Goal: Task Accomplishment & Management: Use online tool/utility

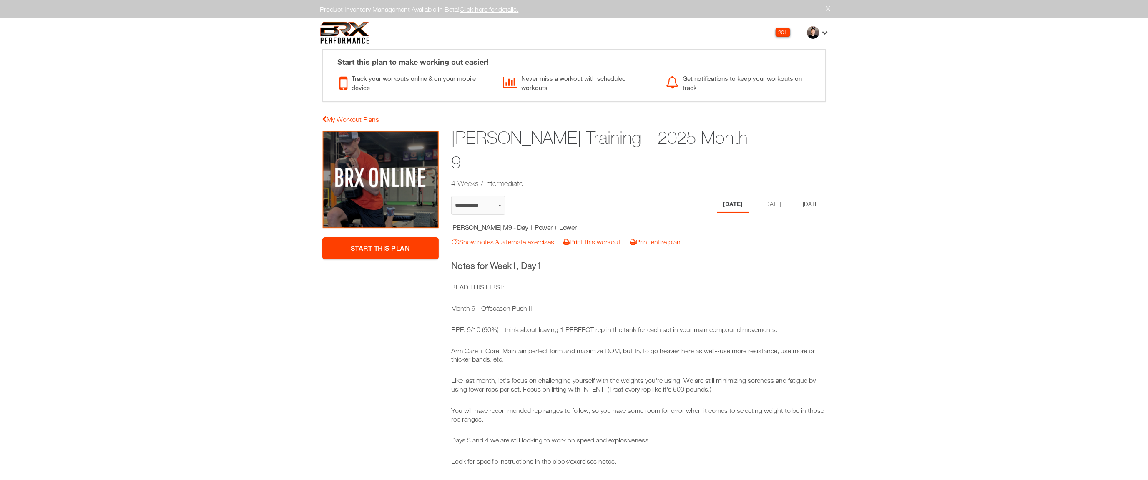
click at [597, 138] on h1 "Jason Rizzo Training - 2025 Month 9" at bounding box center [606, 150] width 310 height 49
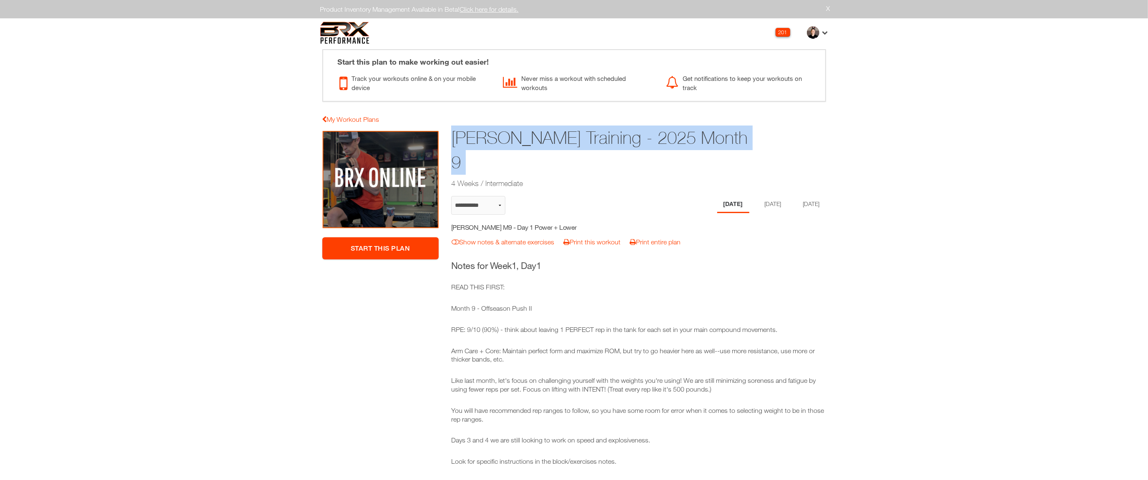
click at [597, 138] on h1 "Jason Rizzo Training - 2025 Month 9" at bounding box center [606, 150] width 310 height 49
copy div "Jason Rizzo Training - 2025 Month 9"
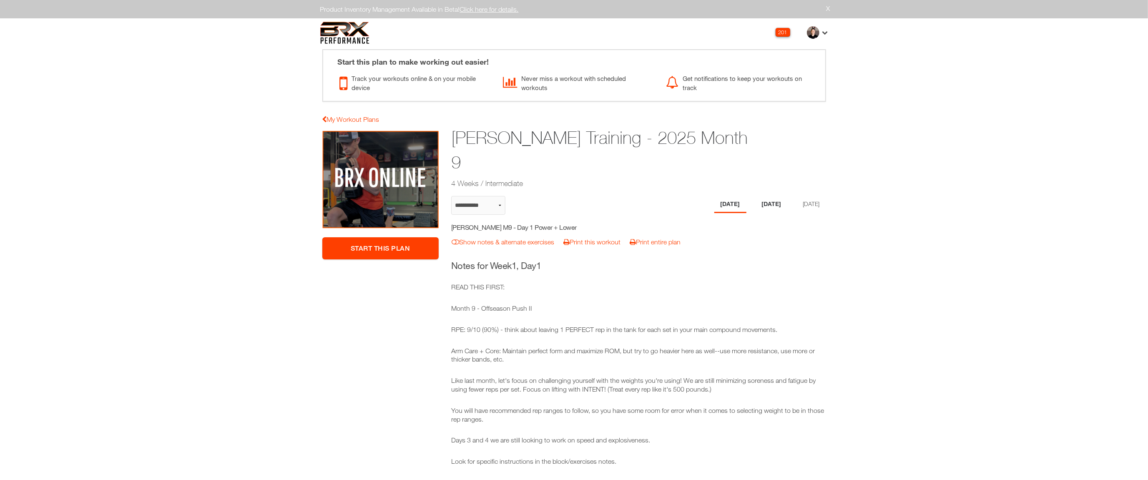
click at [700, 196] on li "Wednesday" at bounding box center [772, 204] width 32 height 17
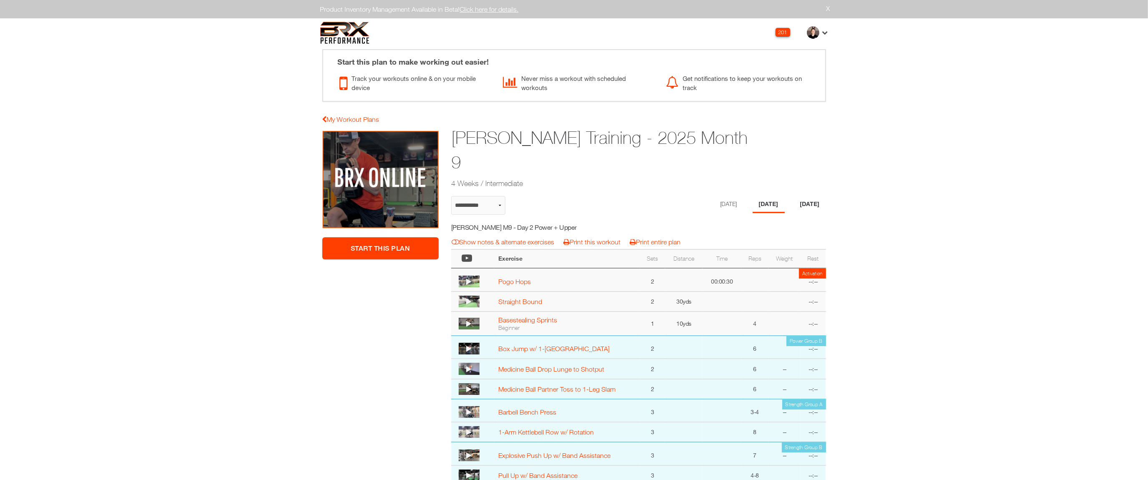
click at [700, 196] on li "[DATE]" at bounding box center [810, 204] width 32 height 17
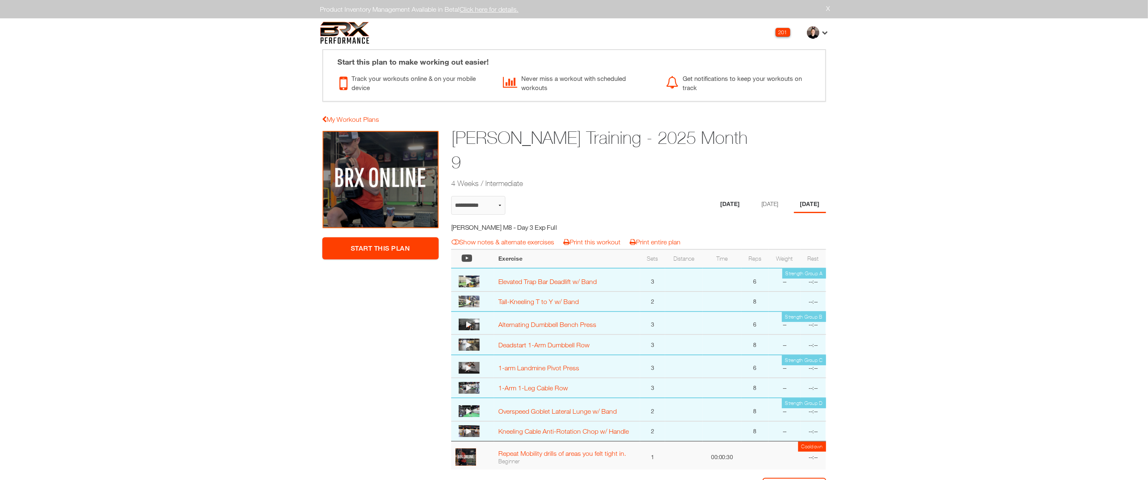
click at [700, 196] on li "[DATE]" at bounding box center [730, 204] width 32 height 17
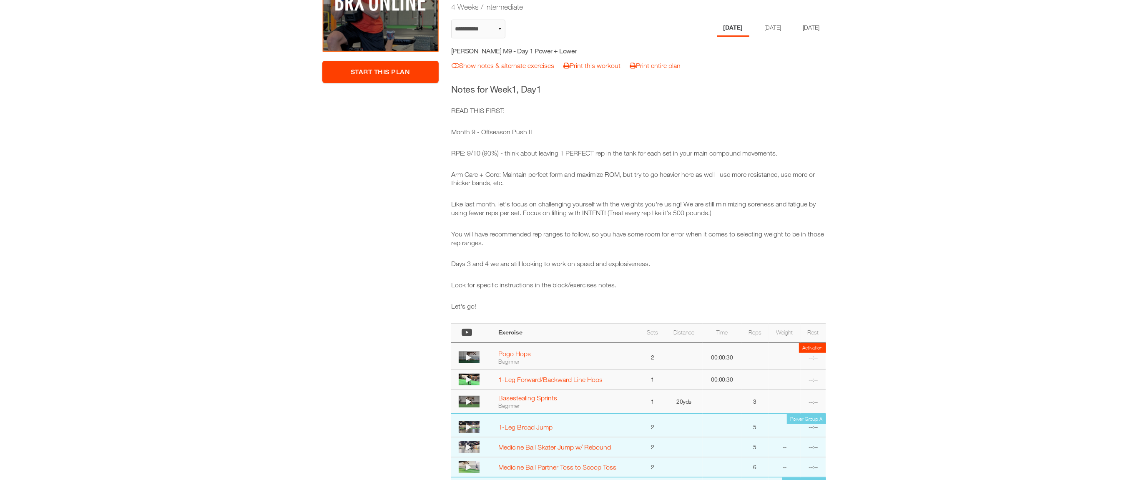
scroll to position [108, 0]
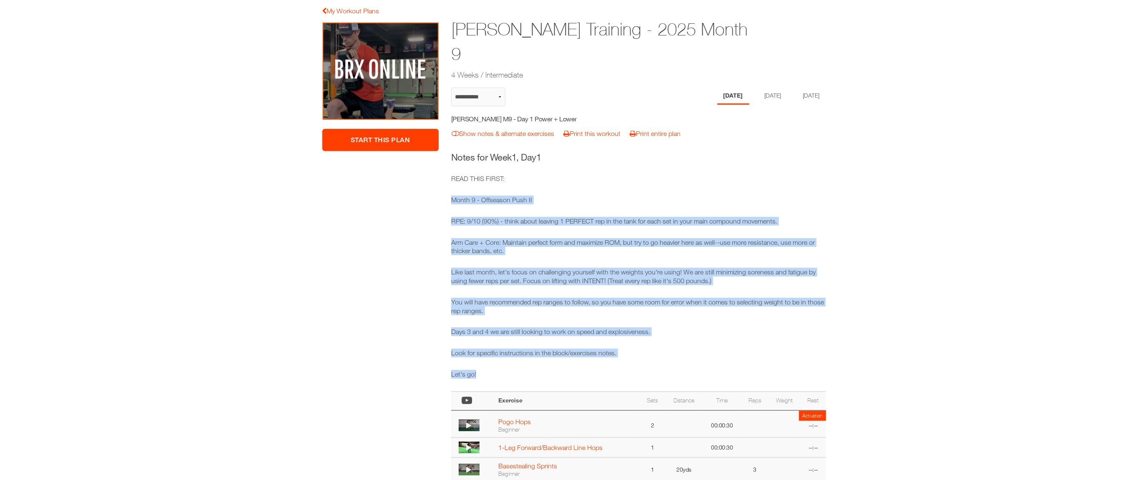
drag, startPoint x: 507, startPoint y: 348, endPoint x: 446, endPoint y: 173, distance: 185.1
click at [446, 173] on div "**********" at bounding box center [638, 380] width 387 height 716
copy div "Month 9 - Offseason Push II RPE: 9/10 (90%) - think about leaving 1 PERFECT rep…"
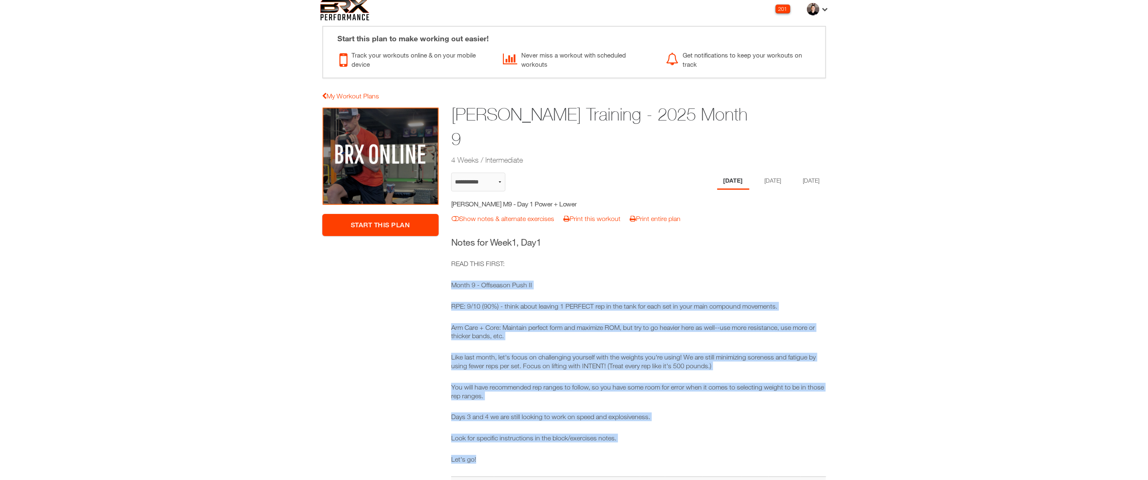
scroll to position [0, 0]
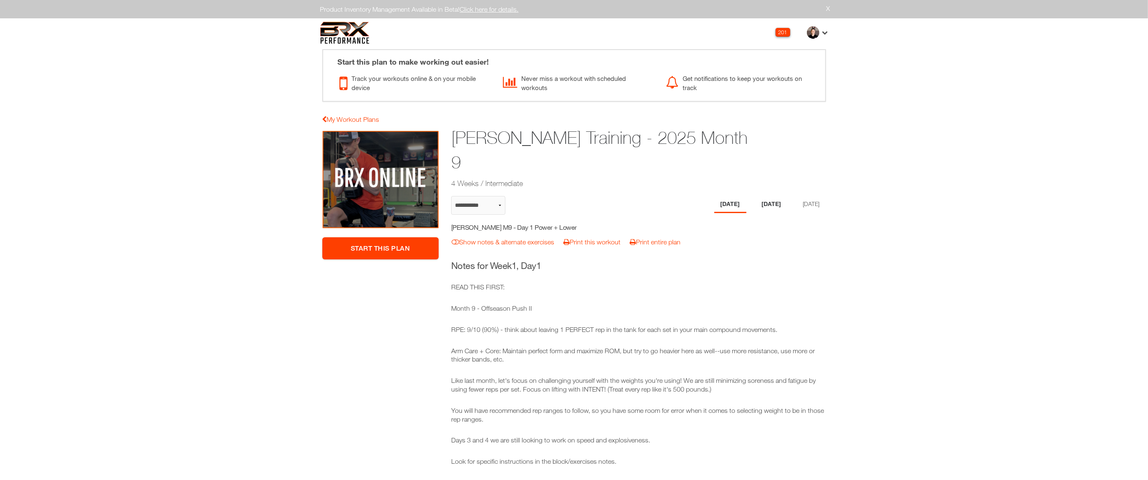
click at [700, 196] on li "Wednesday" at bounding box center [772, 204] width 32 height 17
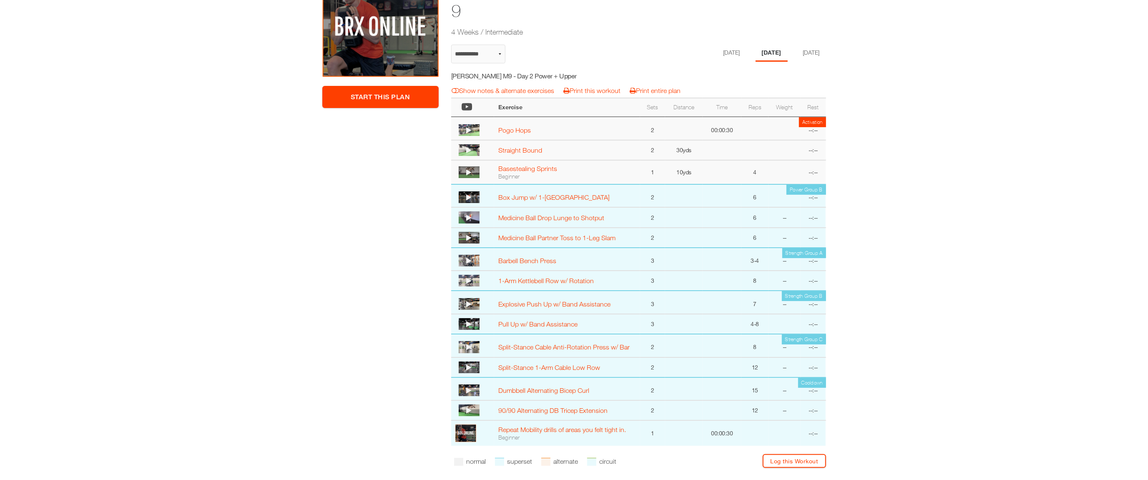
scroll to position [158, 0]
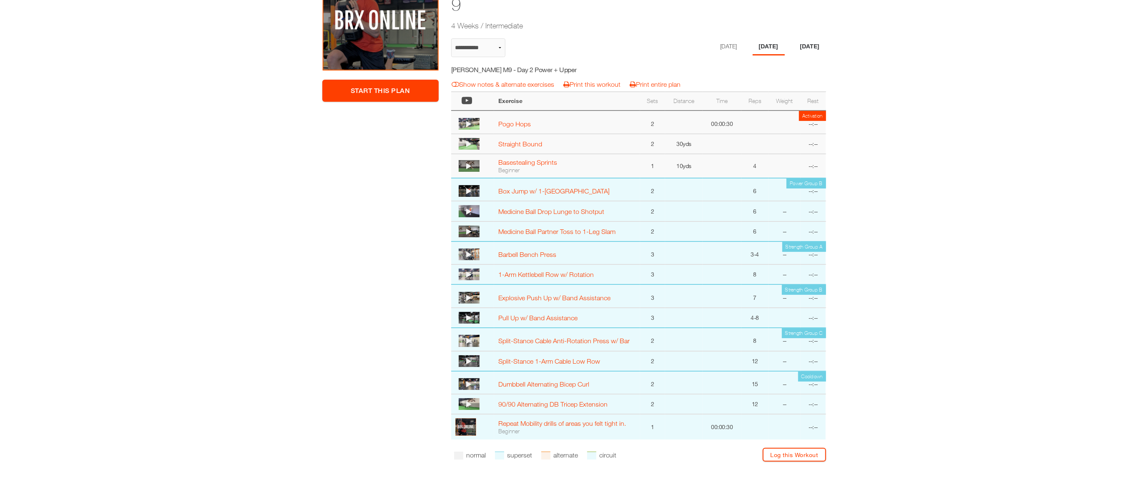
click at [700, 38] on li "[DATE]" at bounding box center [810, 46] width 32 height 17
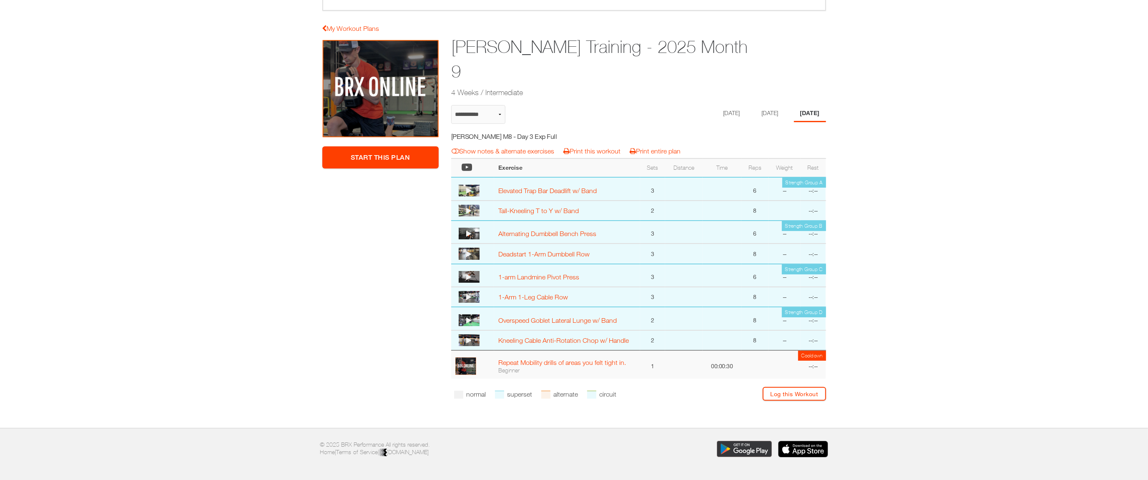
click at [700, 105] on li "[DATE]" at bounding box center [731, 113] width 29 height 17
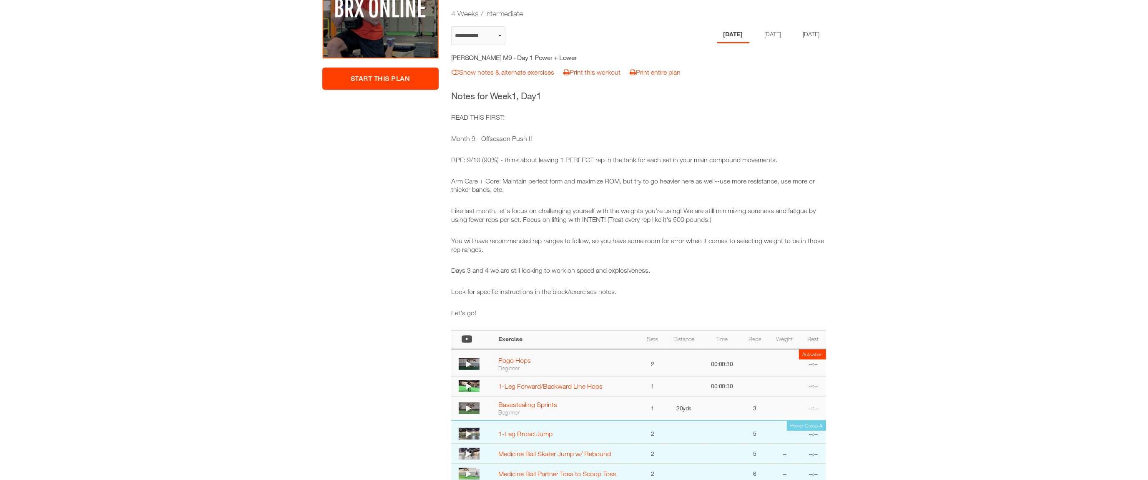
scroll to position [79, 0]
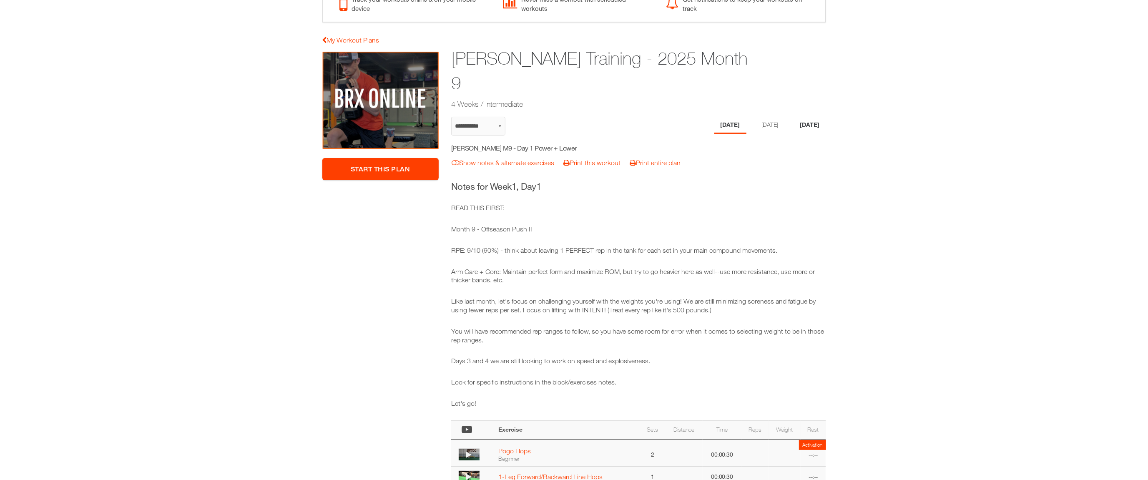
click at [700, 117] on li "[DATE]" at bounding box center [810, 125] width 32 height 17
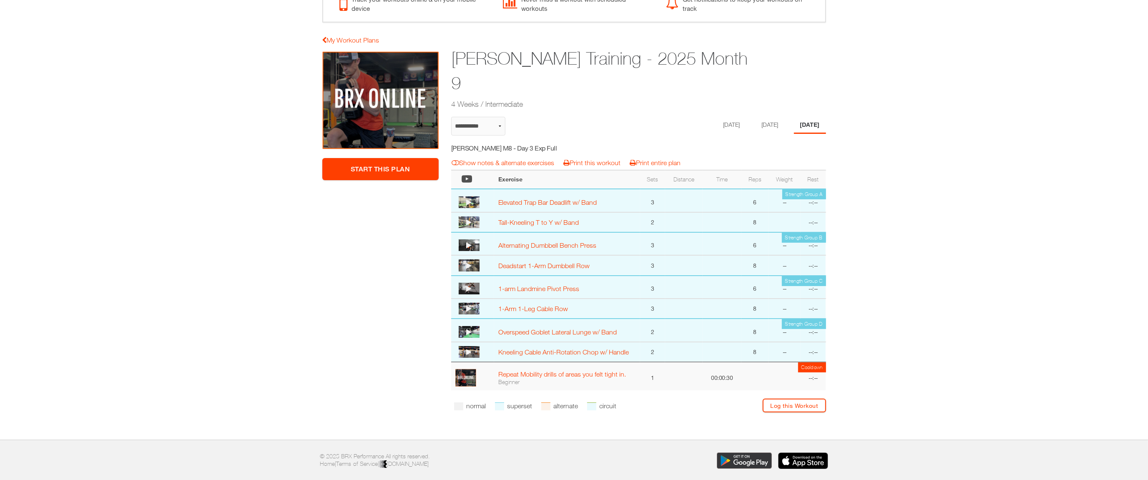
scroll to position [91, 0]
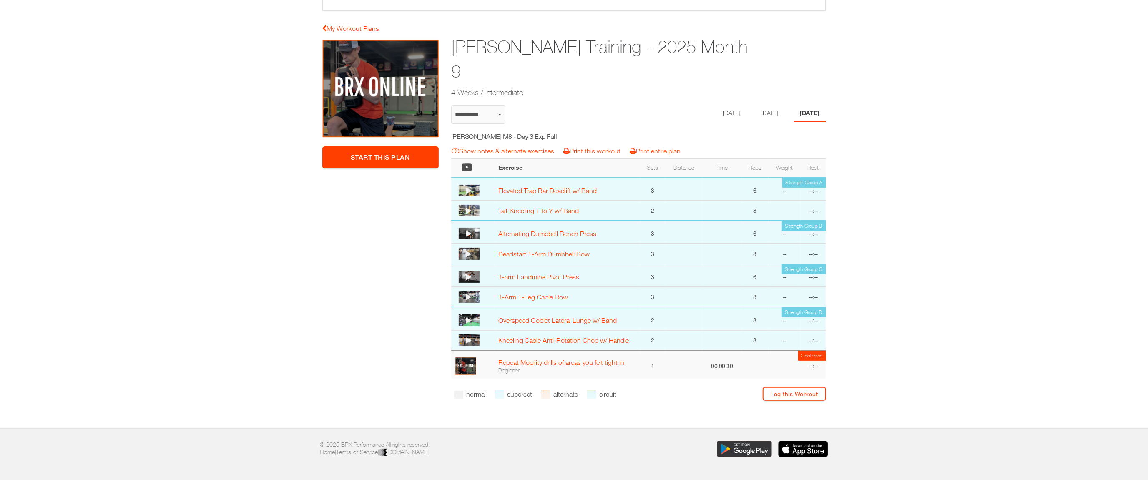
select select "**********"
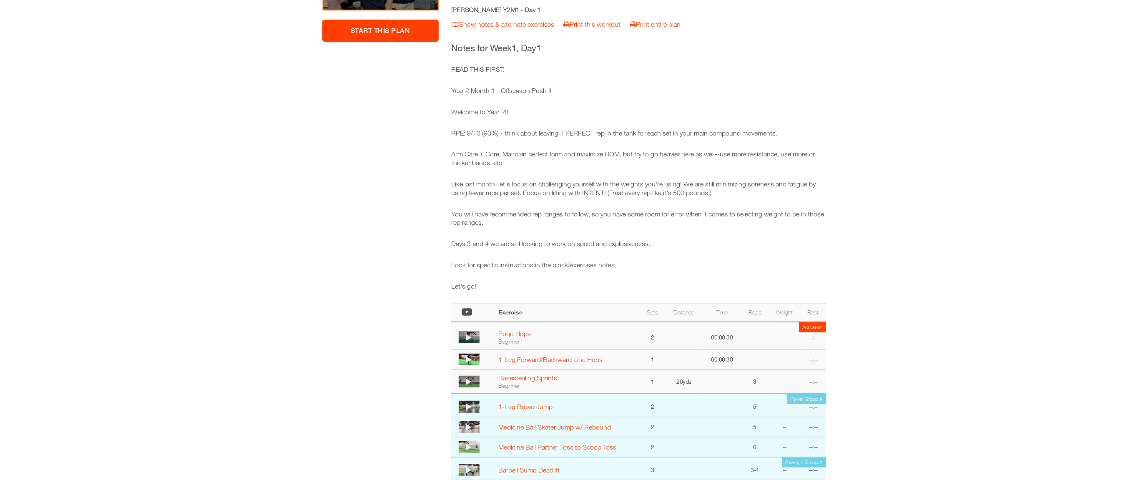
scroll to position [189, 0]
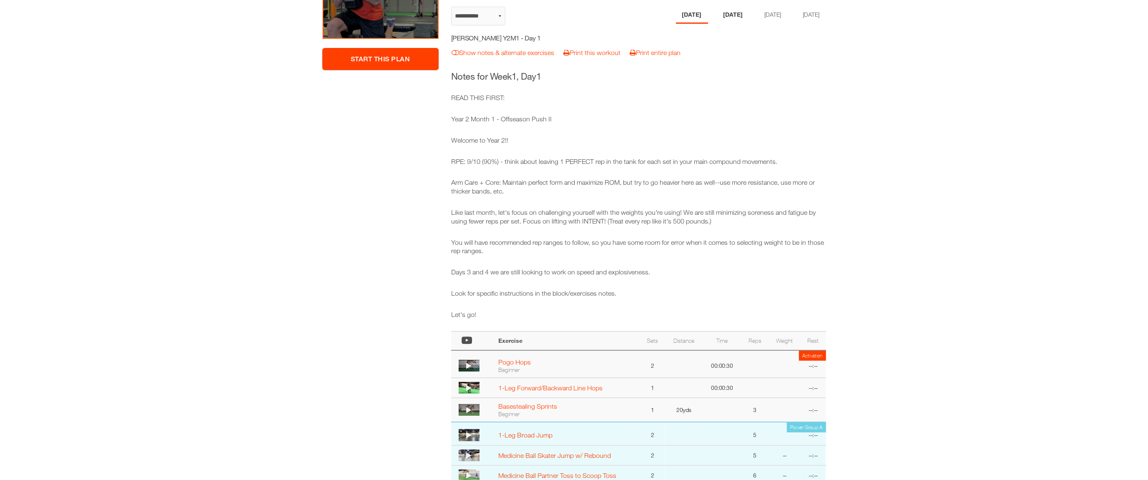
click at [700, 13] on li "[DATE]" at bounding box center [733, 15] width 32 height 17
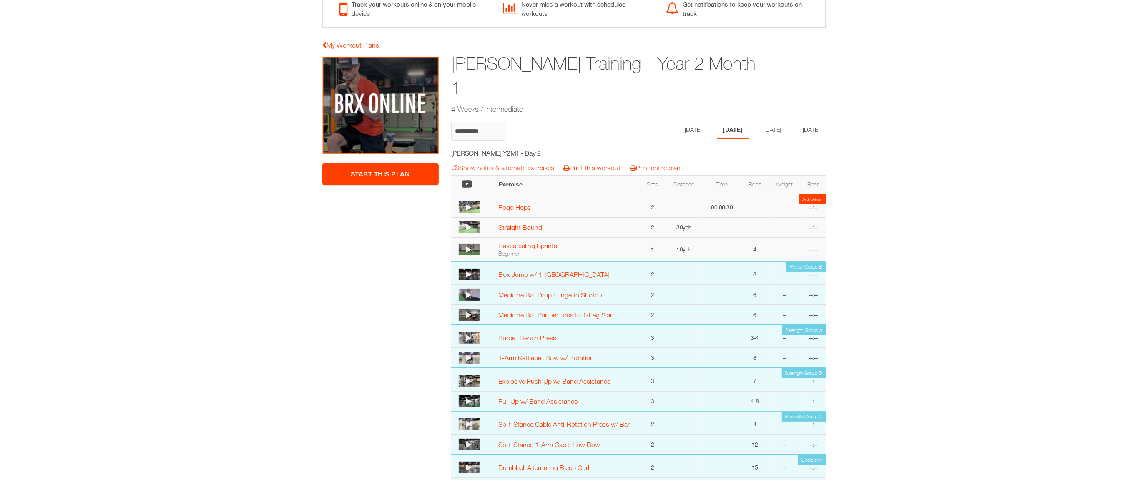
scroll to position [0, 0]
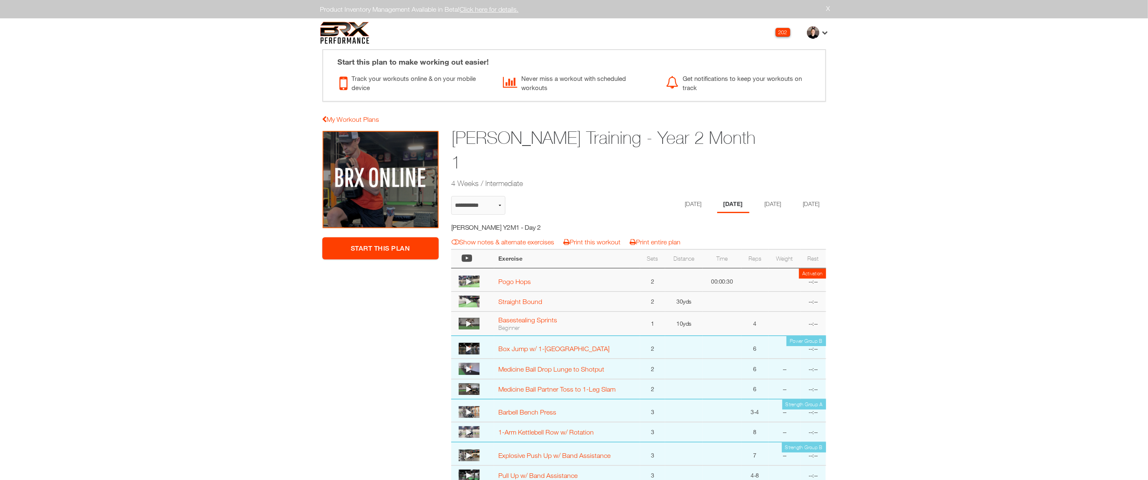
click at [700, 191] on div "**********" at bounding box center [638, 382] width 387 height 502
click at [700, 211] on li "[DATE]" at bounding box center [772, 204] width 32 height 17
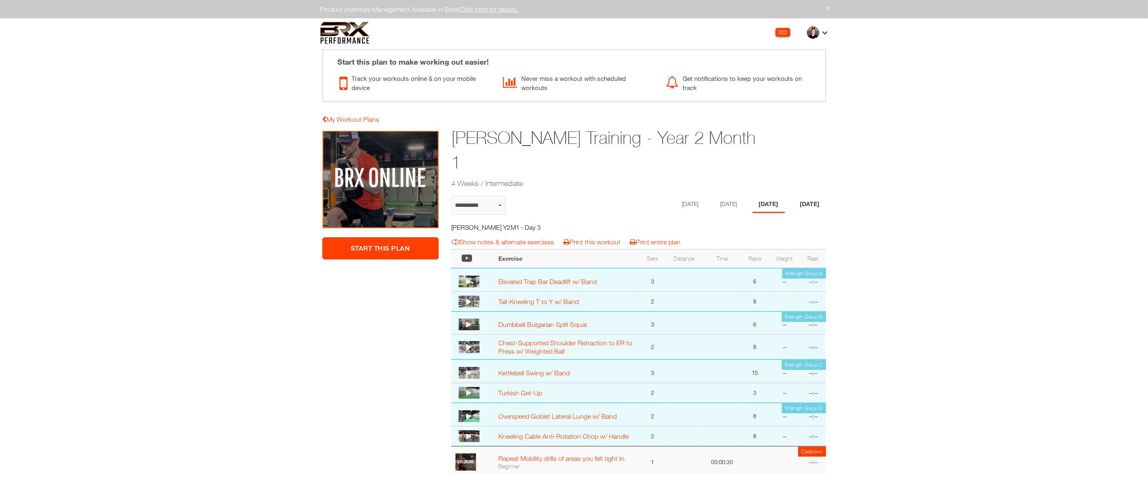
click at [700, 202] on li "[DATE]" at bounding box center [810, 204] width 32 height 17
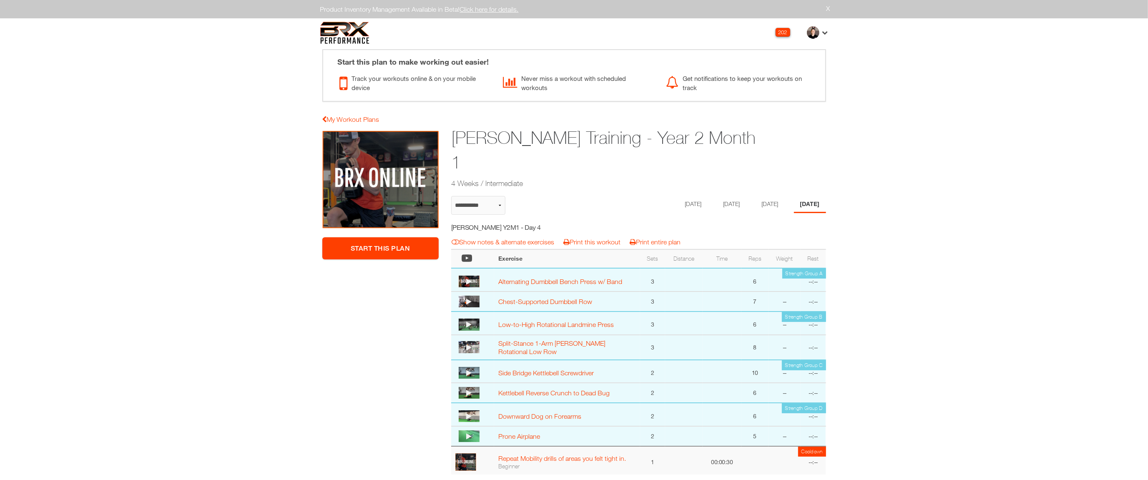
select select "**********"
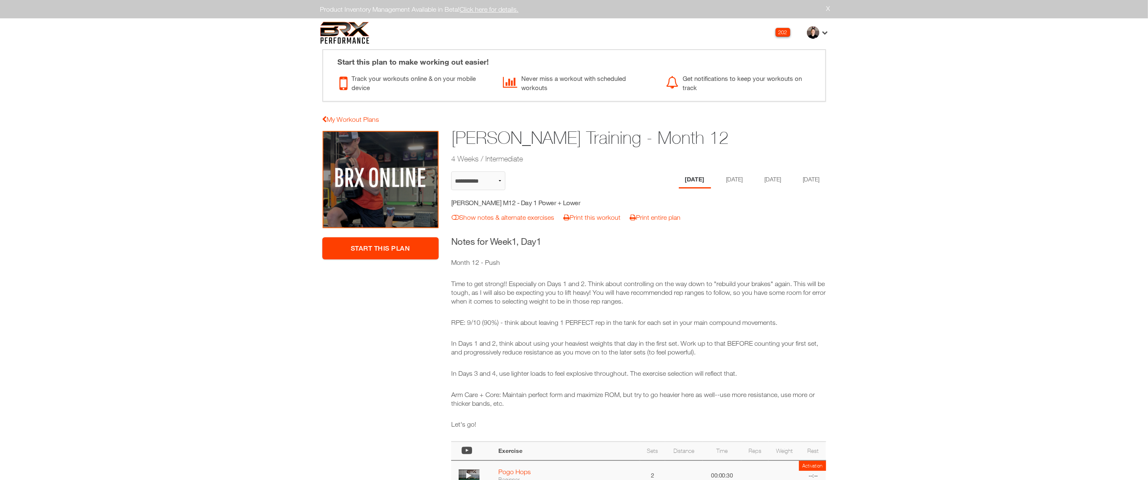
select select "**********"
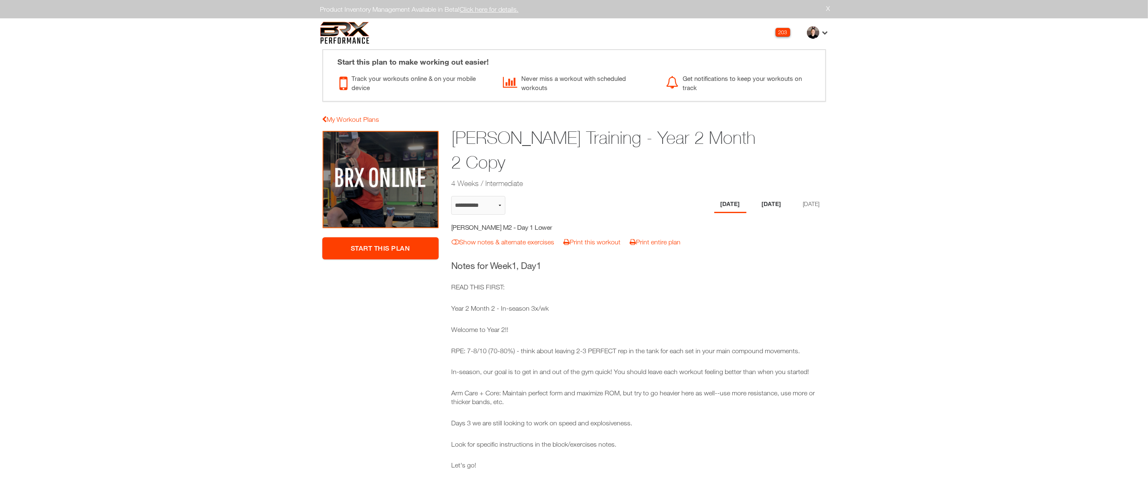
click at [761, 201] on li "Wednesday" at bounding box center [772, 204] width 32 height 17
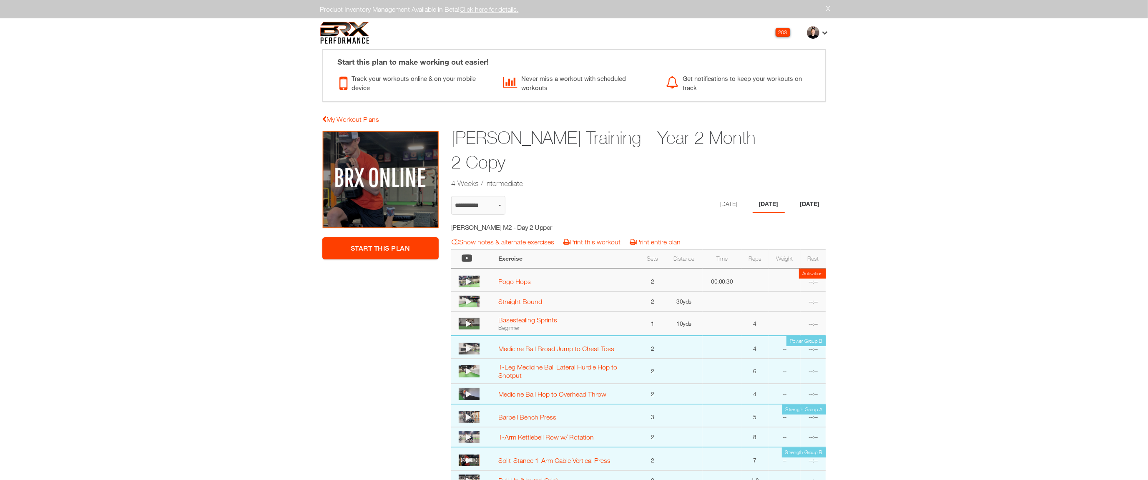
click at [801, 202] on li "[DATE]" at bounding box center [810, 204] width 32 height 17
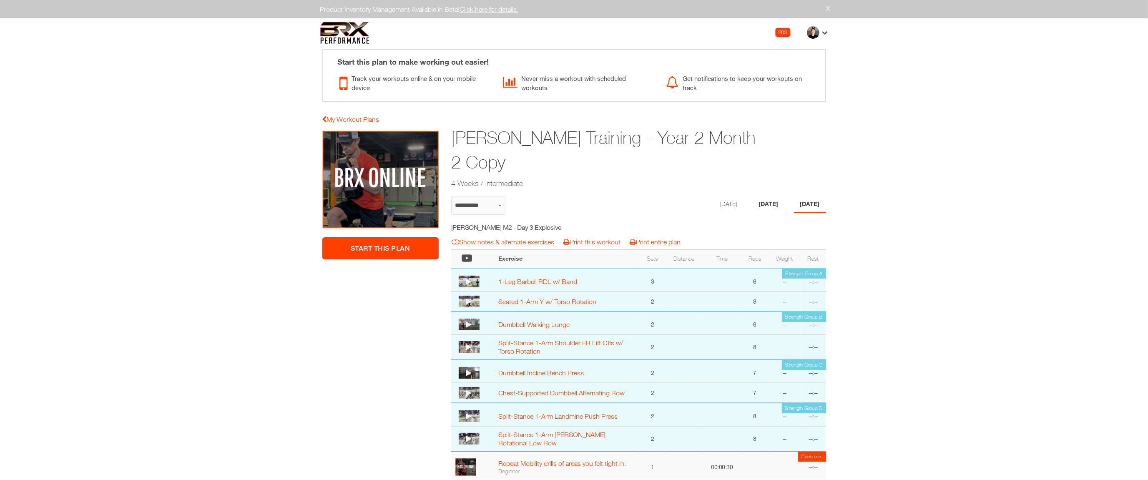
click at [762, 202] on li "Wednesday" at bounding box center [769, 204] width 32 height 17
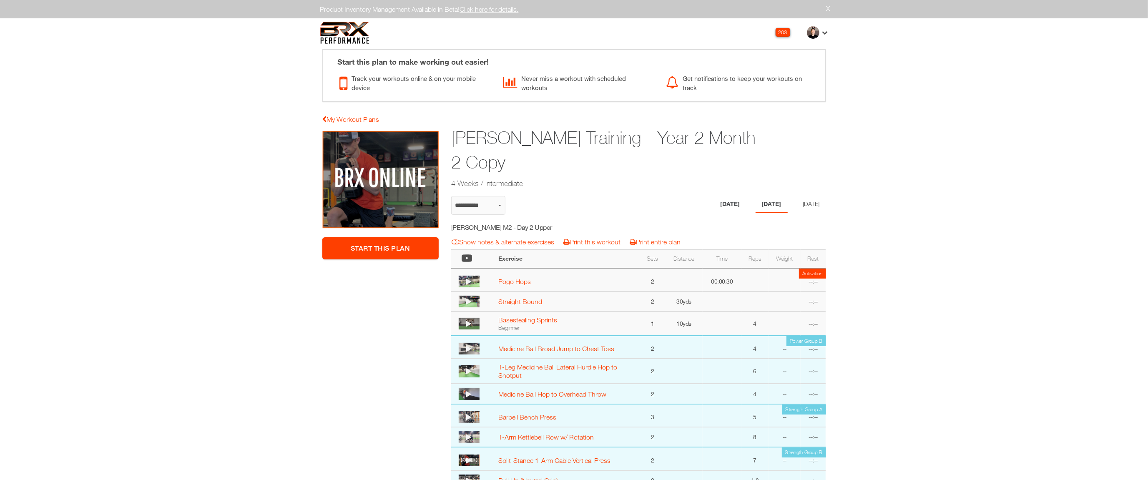
click at [729, 203] on li "[DATE]" at bounding box center [730, 204] width 32 height 17
